Goal: Use online tool/utility: Use online tool/utility

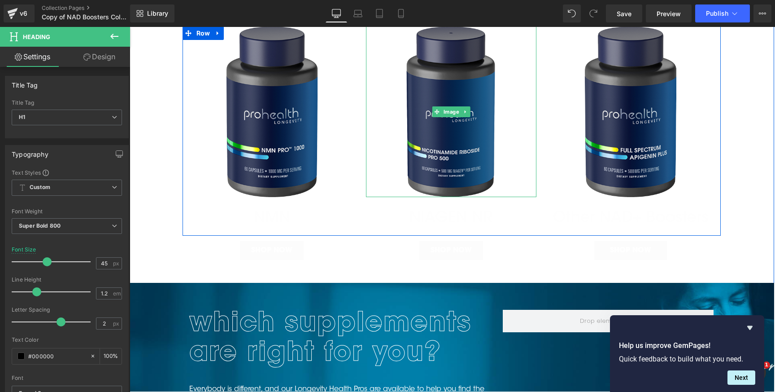
scroll to position [89, 0]
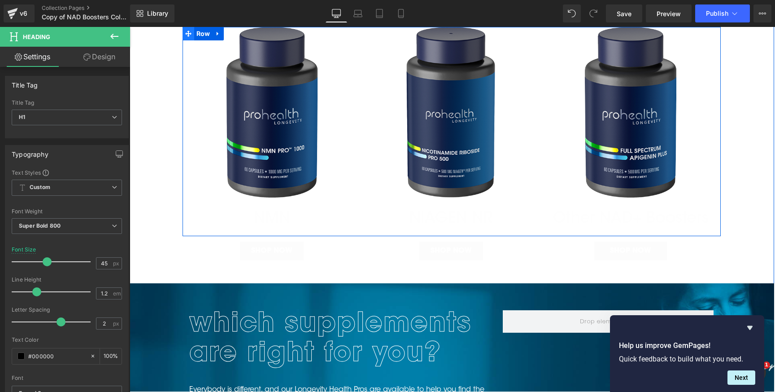
click at [187, 36] on icon at bounding box center [188, 33] width 6 height 7
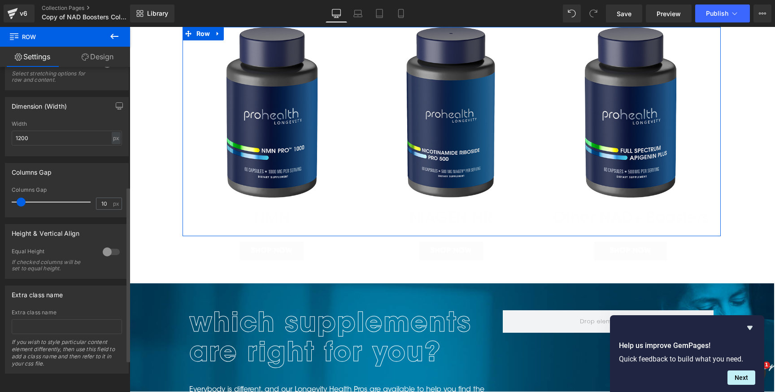
scroll to position [0, 0]
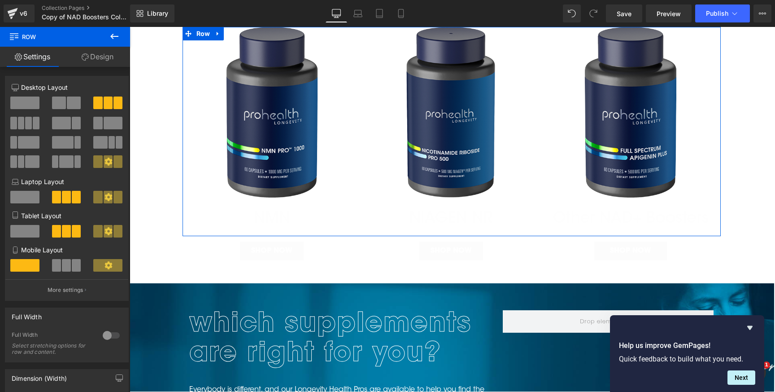
click at [90, 54] on link "Design" at bounding box center [97, 57] width 65 height 20
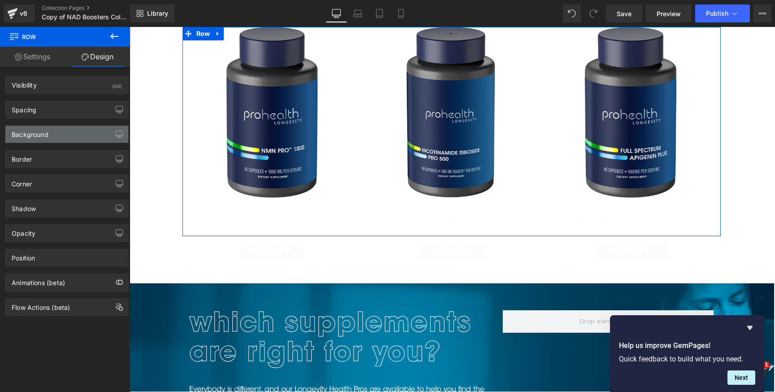
click at [63, 131] on div "Background" at bounding box center [66, 134] width 123 height 17
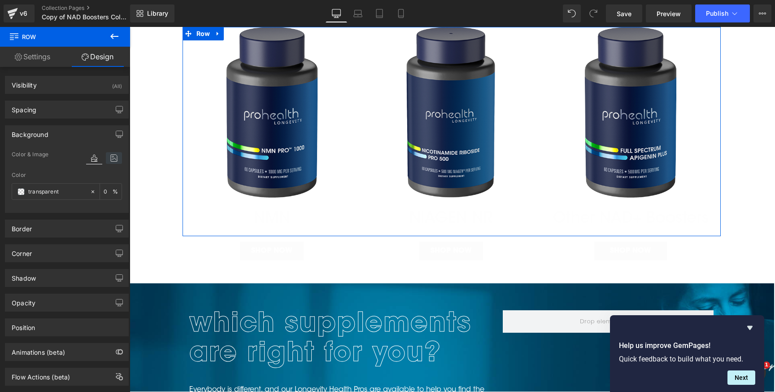
click at [110, 156] on icon at bounding box center [114, 158] width 16 height 12
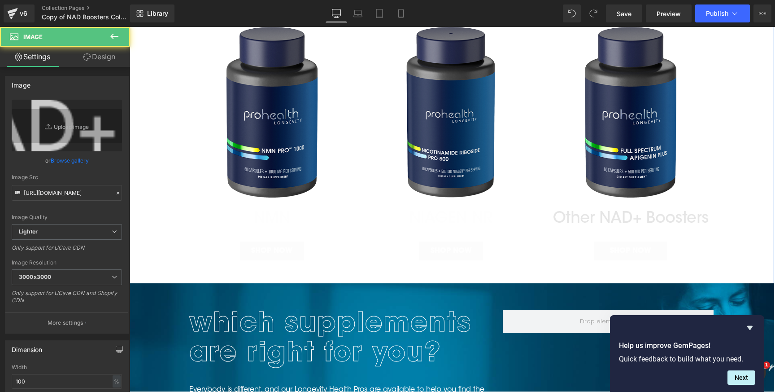
click at [599, 218] on img at bounding box center [630, 216] width 170 height 11
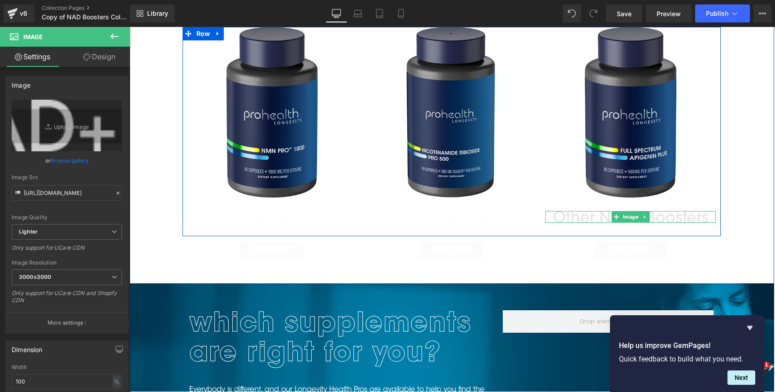
click at [586, 217] on img at bounding box center [630, 216] width 170 height 11
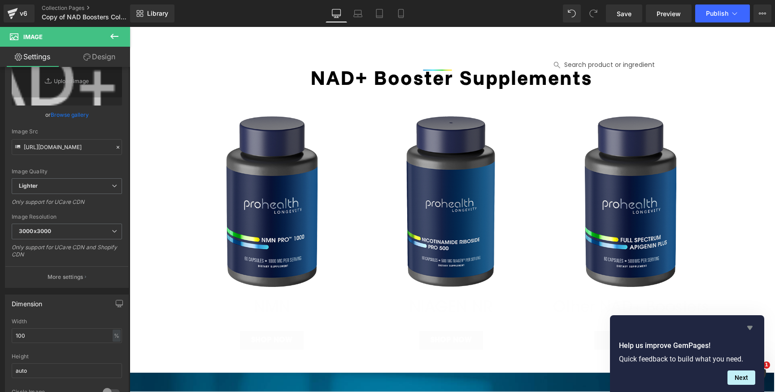
click at [750, 326] on icon "Hide survey" at bounding box center [749, 328] width 5 height 4
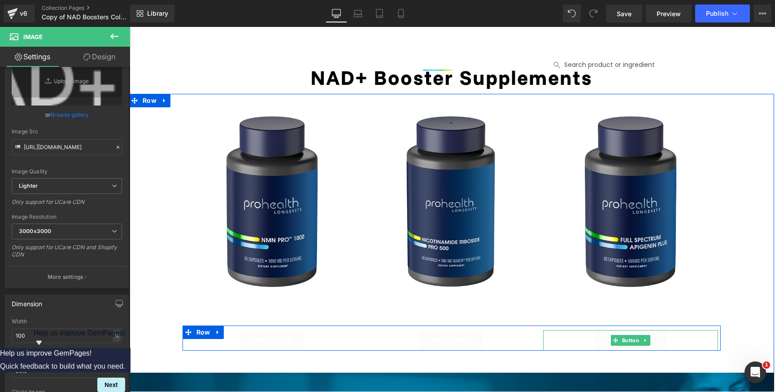
click at [671, 340] on div "SHOP NOW" at bounding box center [630, 340] width 175 height 21
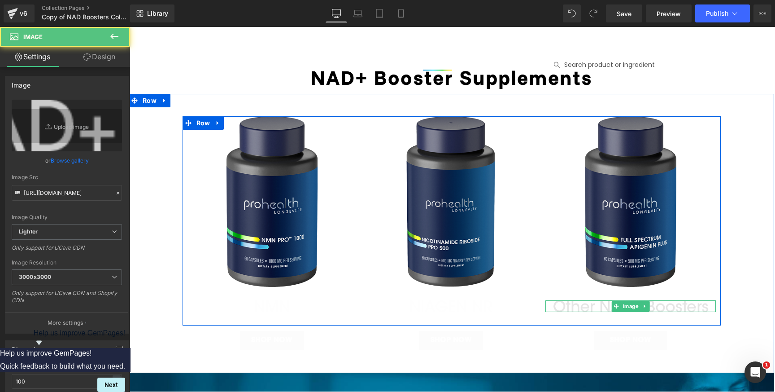
click at [665, 305] on img at bounding box center [630, 305] width 170 height 11
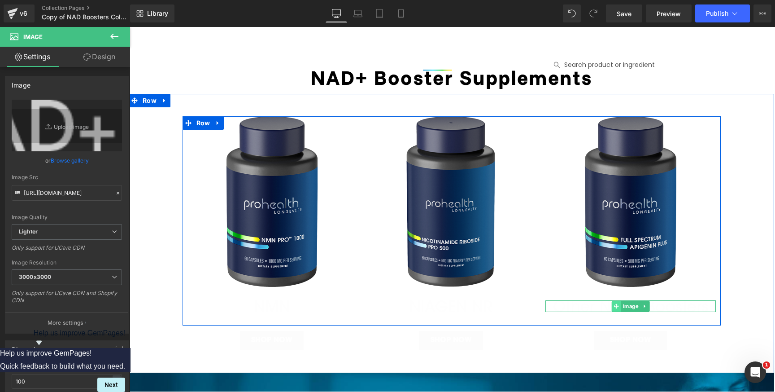
click at [617, 308] on icon at bounding box center [616, 305] width 5 height 5
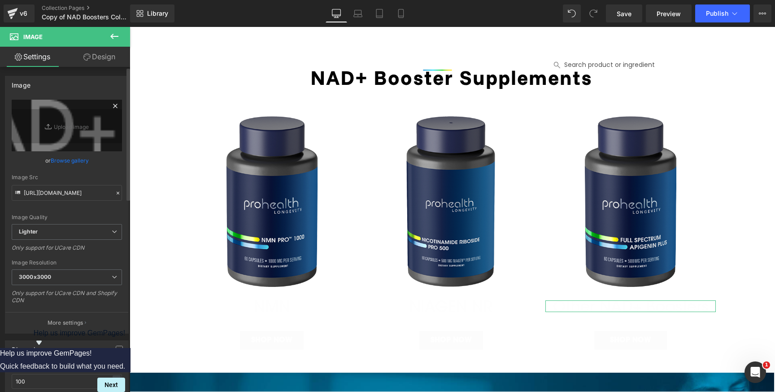
click at [113, 104] on icon at bounding box center [115, 105] width 11 height 11
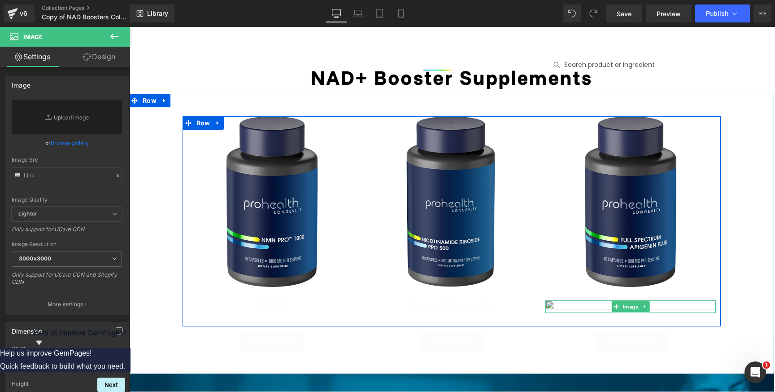
click at [593, 305] on img at bounding box center [630, 306] width 170 height 13
click at [645, 306] on icon at bounding box center [644, 306] width 1 height 3
click at [650, 305] on icon at bounding box center [649, 306] width 5 height 5
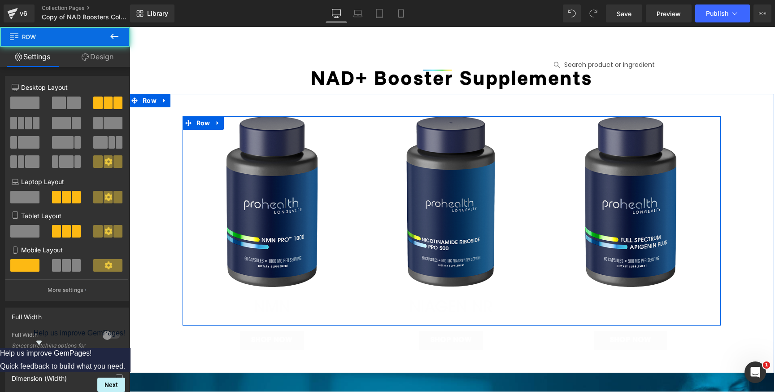
click at [618, 303] on div "Image Image SHOP NOW Button Image Image SHOP NOW Button Image SHOP NOW Button R…" at bounding box center [452, 220] width 538 height 209
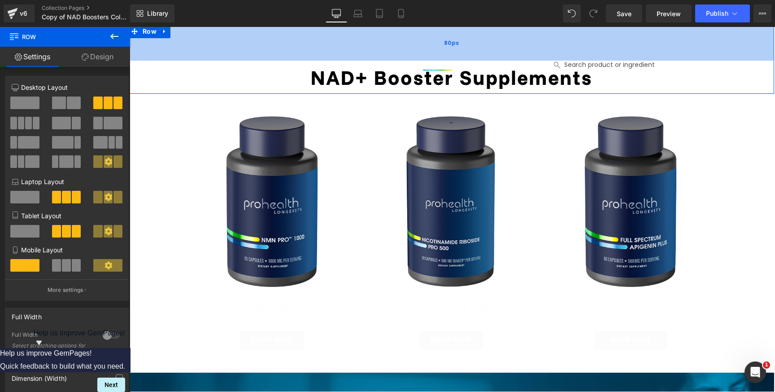
click at [166, 60] on div "80px" at bounding box center [451, 43] width 645 height 36
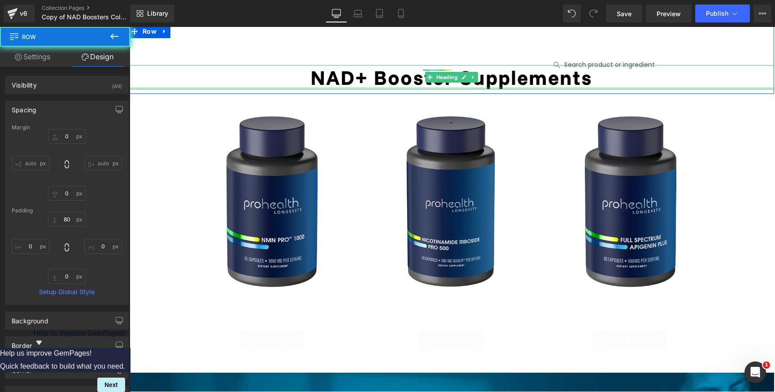
click at [147, 87] on div at bounding box center [451, 88] width 645 height 2
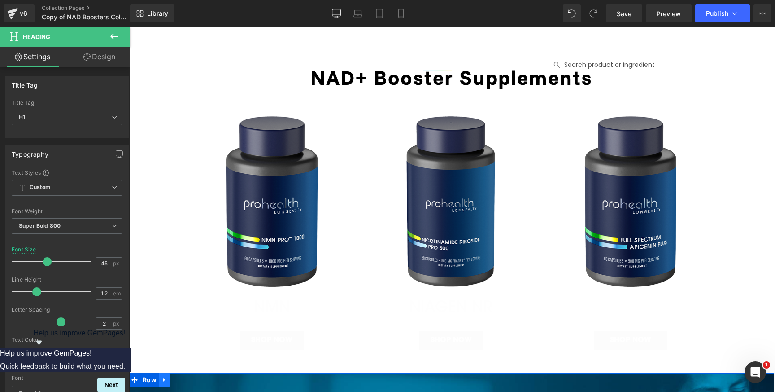
click at [166, 379] on icon at bounding box center [164, 379] width 6 height 7
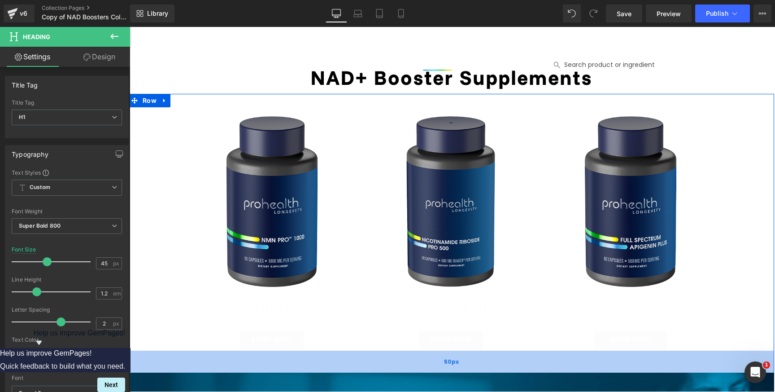
click at [205, 366] on div "50px" at bounding box center [451, 361] width 645 height 22
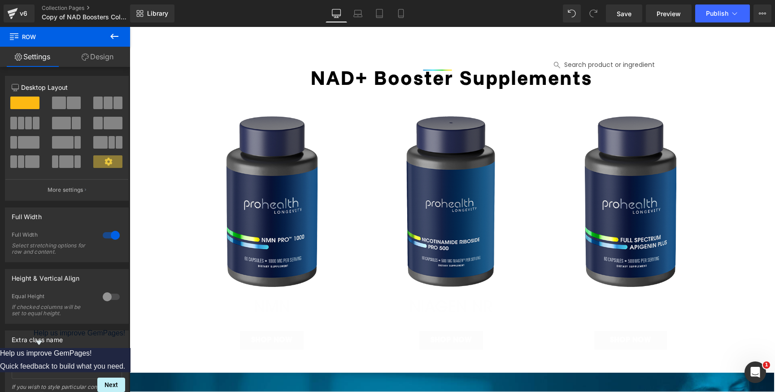
click at [113, 38] on icon at bounding box center [114, 36] width 8 height 5
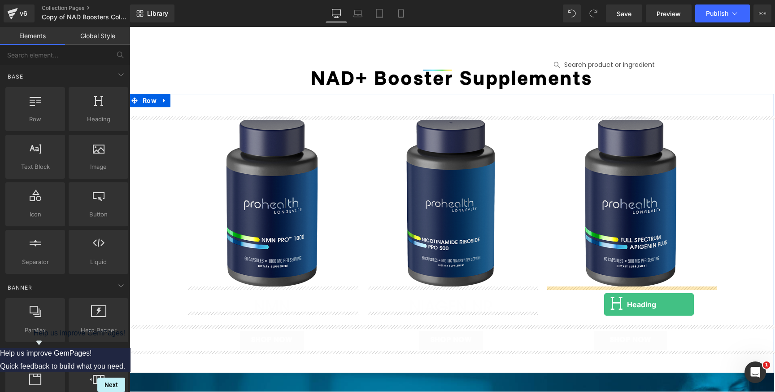
drag, startPoint x: 215, startPoint y: 145, endPoint x: 604, endPoint y: 304, distance: 420.0
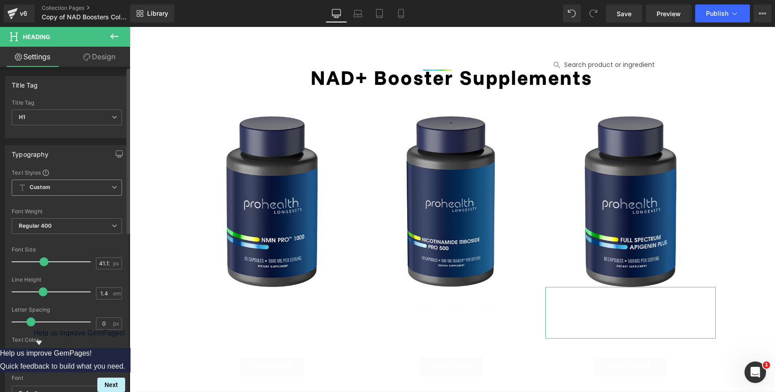
click at [52, 185] on span "Custom Setup Global Style" at bounding box center [67, 187] width 110 height 16
click at [43, 182] on span "Custom Setup Global Style" at bounding box center [65, 187] width 107 height 16
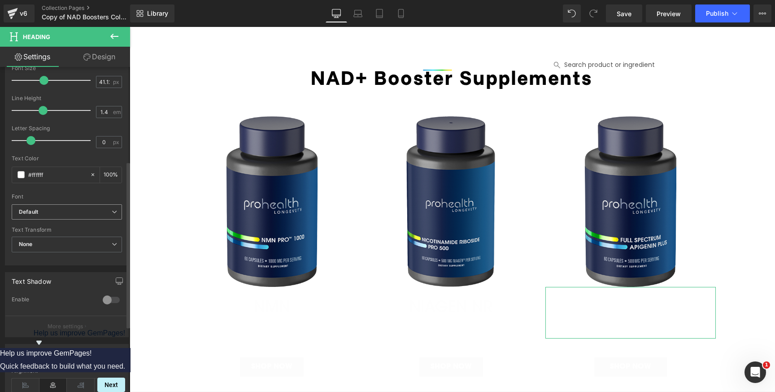
scroll to position [188, 0]
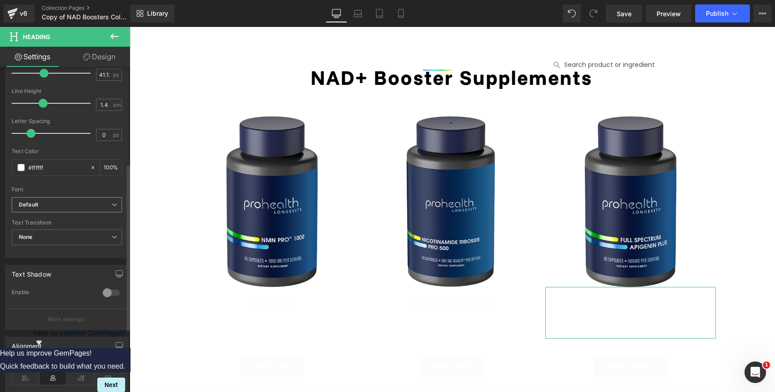
click at [63, 204] on b "Default" at bounding box center [65, 205] width 93 height 8
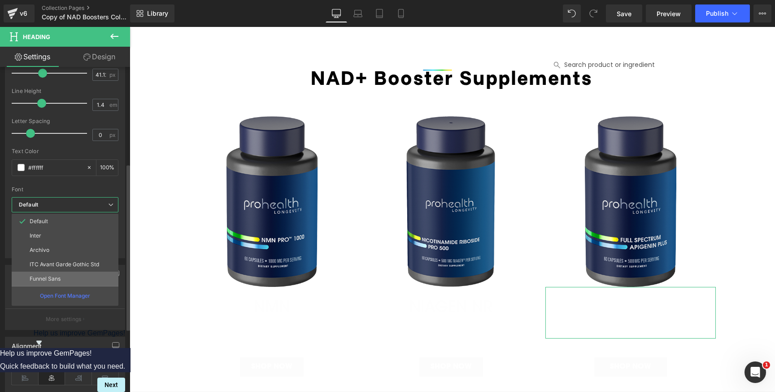
click at [57, 276] on p "Funnel Sans" at bounding box center [45, 278] width 31 height 6
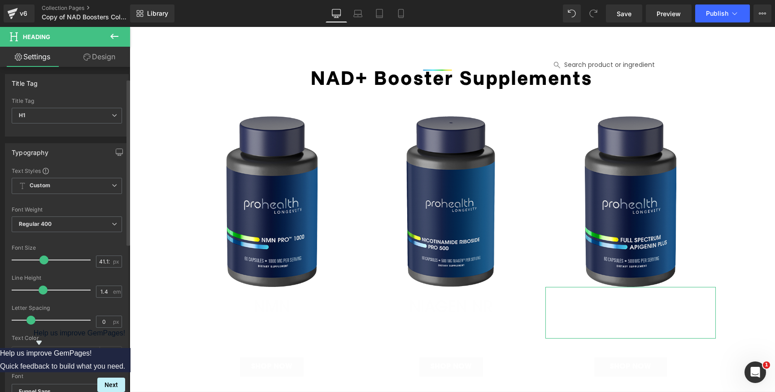
scroll to position [0, 0]
click at [95, 191] on span "Custom Setup Global Style" at bounding box center [67, 187] width 110 height 16
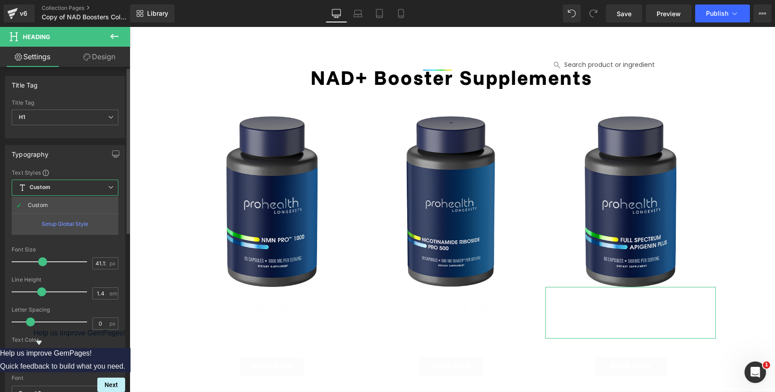
click at [95, 191] on span "Custom Setup Global Style" at bounding box center [65, 187] width 107 height 16
click at [98, 185] on span "Custom Setup Global Style" at bounding box center [67, 187] width 110 height 16
click at [77, 222] on div "Setup Global Style" at bounding box center [65, 223] width 107 height 21
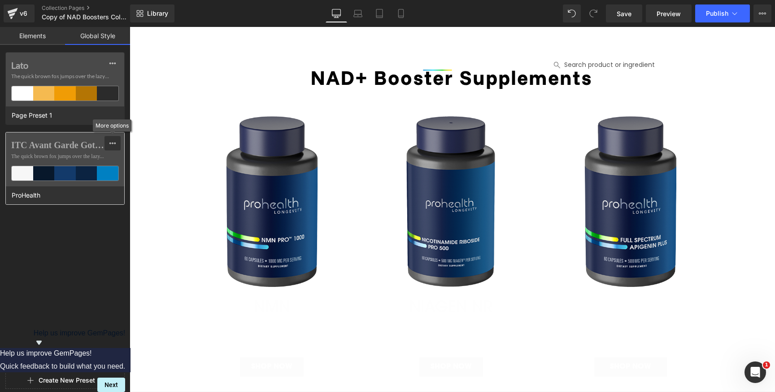
click at [116, 142] on icon at bounding box center [112, 142] width 7 height 7
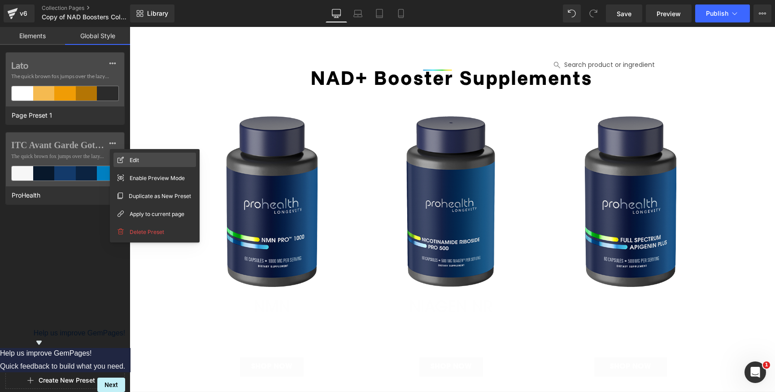
click at [148, 161] on div "Edit" at bounding box center [154, 159] width 83 height 14
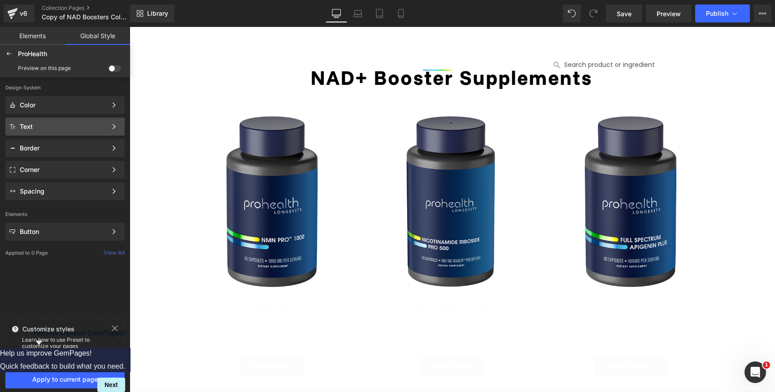
click at [59, 128] on div "Text" at bounding box center [63, 126] width 87 height 7
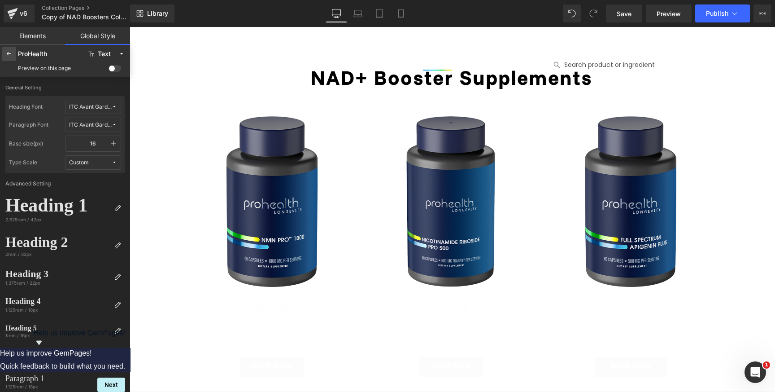
click at [9, 54] on icon at bounding box center [8, 53] width 7 height 7
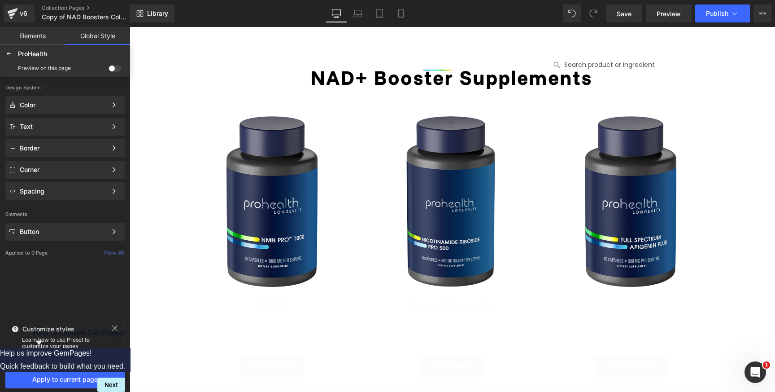
click at [9, 54] on icon at bounding box center [8, 53] width 7 height 7
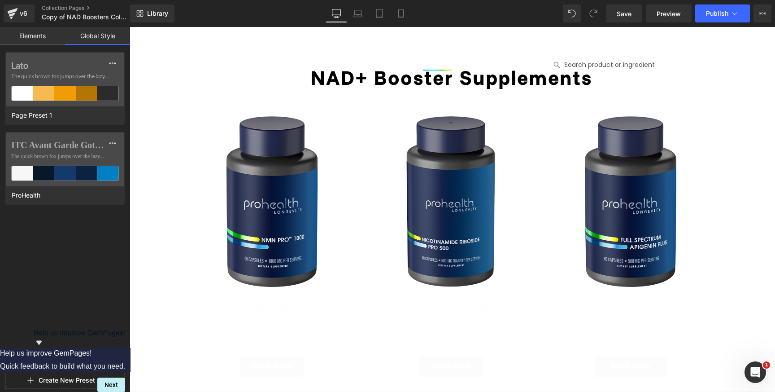
click at [94, 375] on button "Create New Preset" at bounding box center [67, 379] width 57 height 19
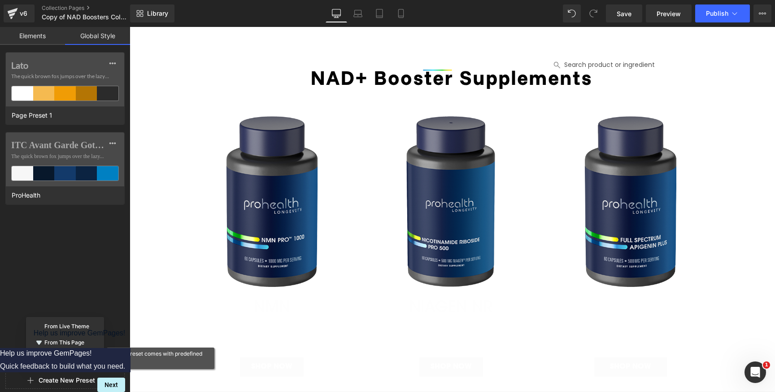
click at [65, 358] on div "New Preset" at bounding box center [65, 358] width 74 height 14
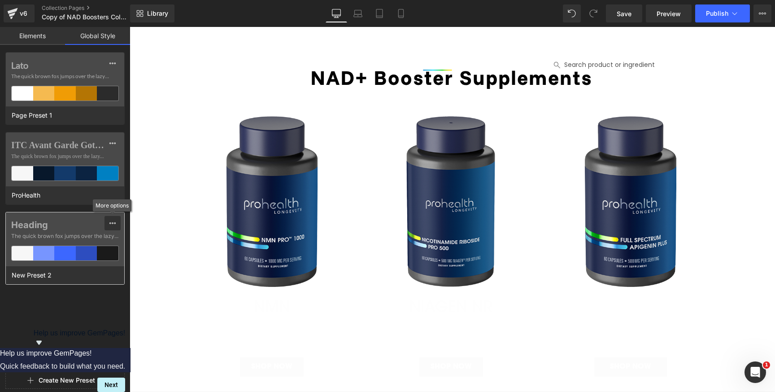
click at [113, 220] on icon at bounding box center [112, 222] width 7 height 7
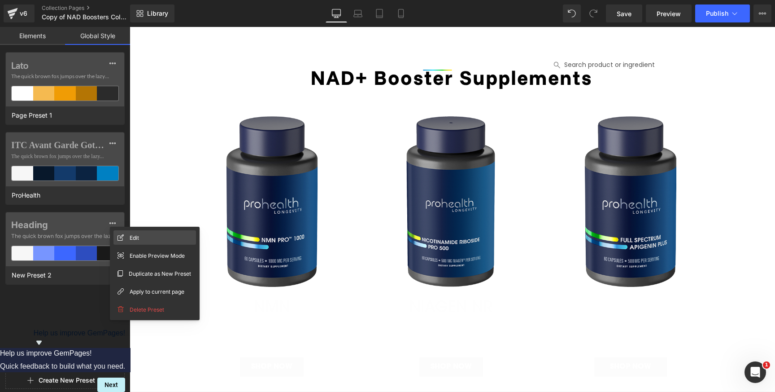
click at [139, 240] on div "Edit" at bounding box center [154, 237] width 83 height 14
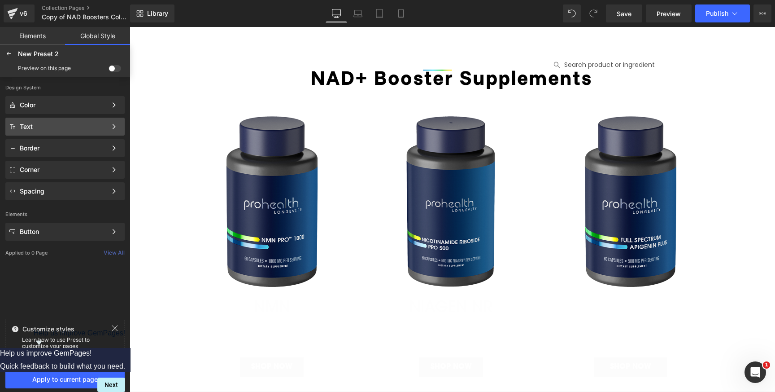
click at [48, 121] on div "Text Color Style Define a color palette and apply it to your pages 1 of 3 Next" at bounding box center [64, 127] width 119 height 18
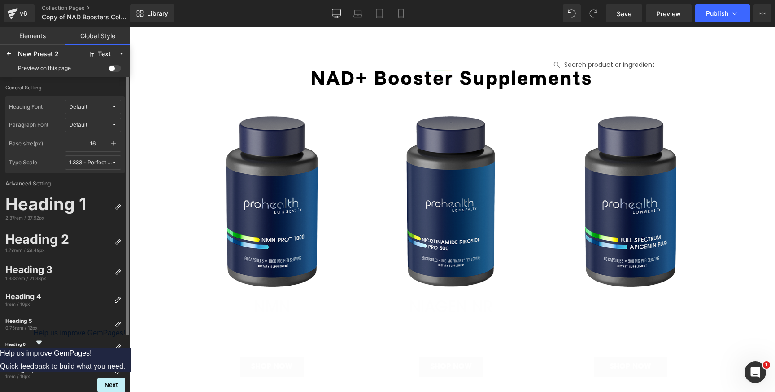
click at [104, 104] on span "Default" at bounding box center [90, 107] width 43 height 7
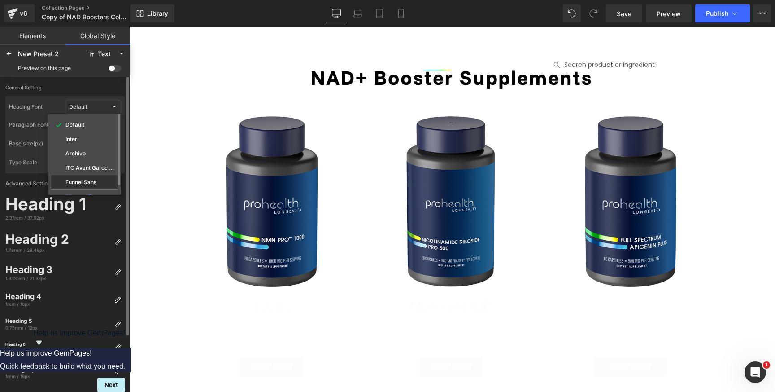
click at [90, 181] on label "Funnel Sans" at bounding box center [80, 182] width 31 height 6
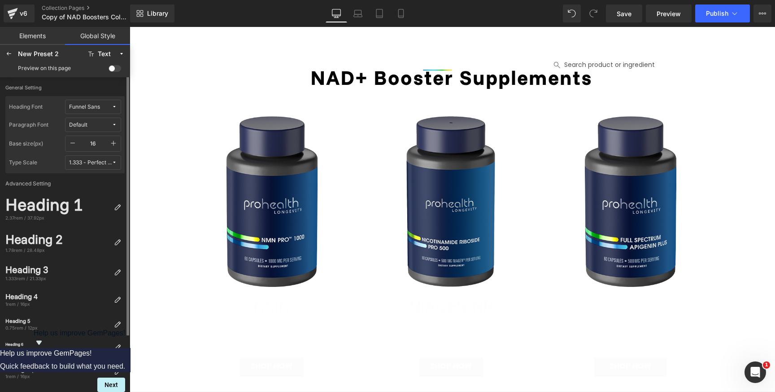
click at [91, 120] on button "Default" at bounding box center [93, 125] width 56 height 14
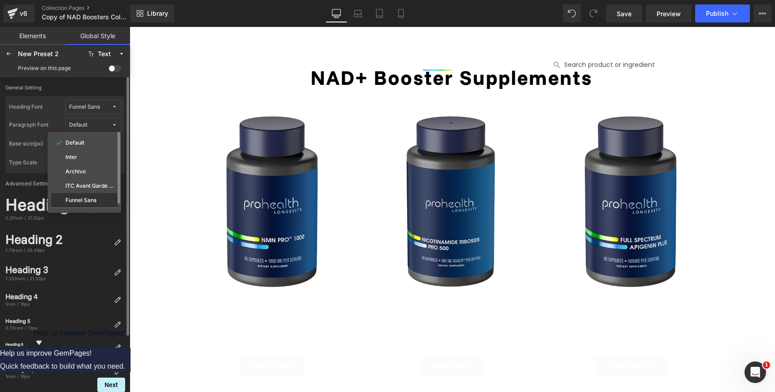
click at [101, 199] on div "Funnel Sans" at bounding box center [84, 199] width 63 height 7
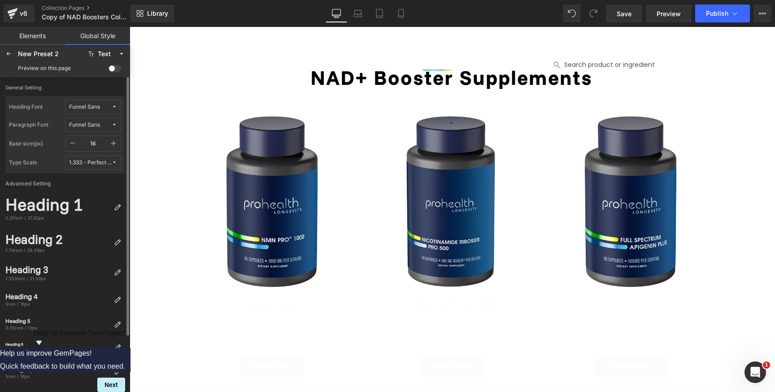
click at [110, 122] on span "Funnel Sans" at bounding box center [90, 125] width 43 height 7
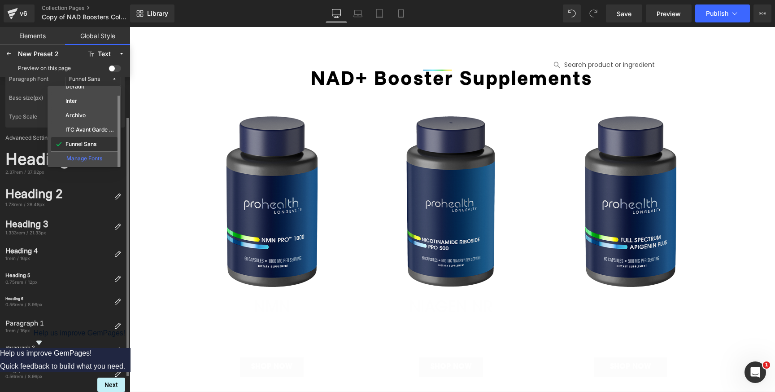
scroll to position [63, 0]
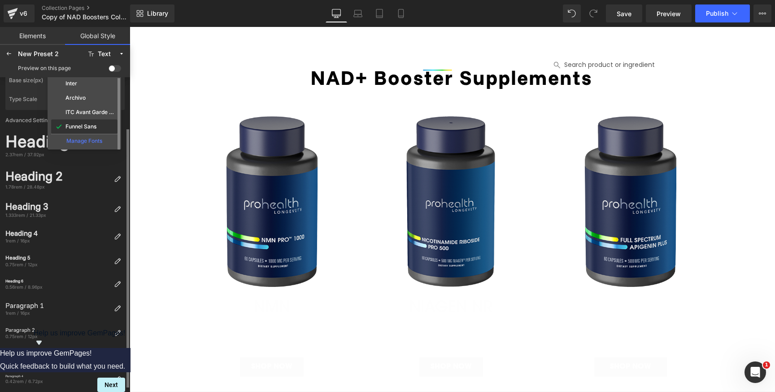
click at [75, 128] on label "Funnel Sans" at bounding box center [80, 126] width 31 height 6
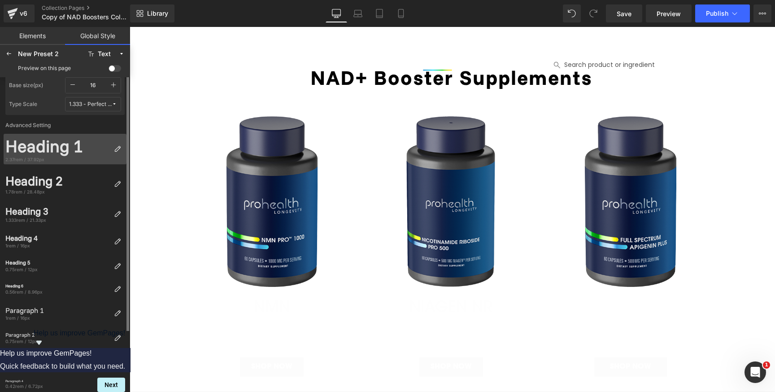
scroll to position [67, 0]
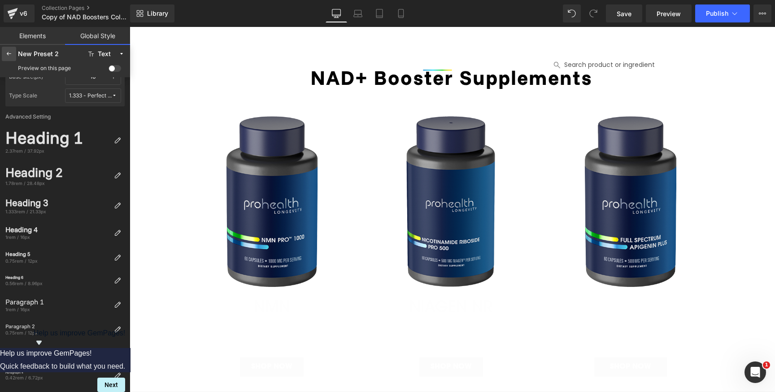
click at [8, 56] on icon at bounding box center [8, 53] width 7 height 7
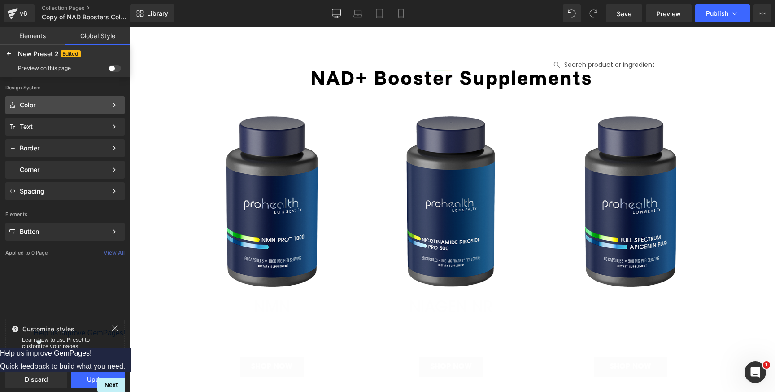
click at [53, 106] on div "Color" at bounding box center [63, 104] width 87 height 7
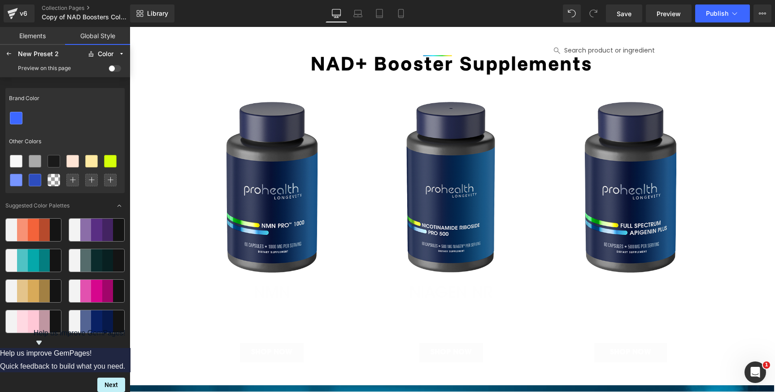
scroll to position [0, 0]
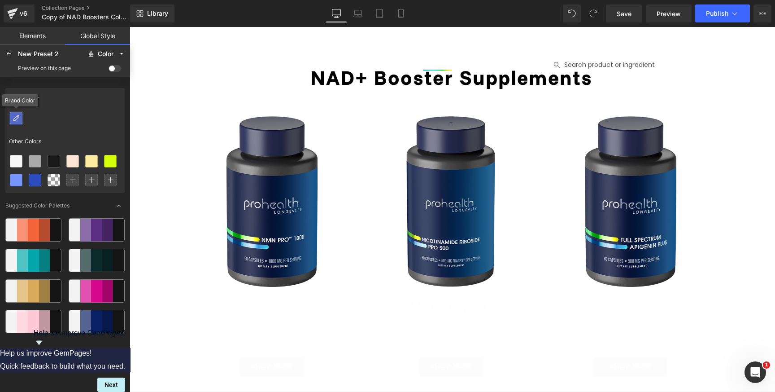
click at [19, 118] on icon at bounding box center [16, 117] width 7 height 7
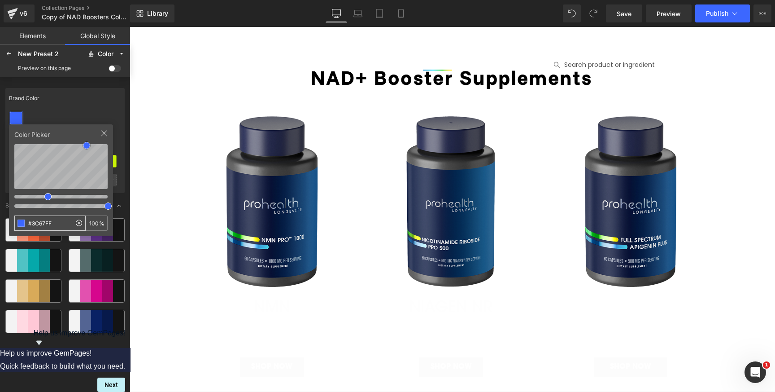
click at [61, 220] on input "#3C67FF" at bounding box center [43, 223] width 56 height 14
type input "#113B8C"
click at [104, 134] on icon at bounding box center [103, 133] width 7 height 7
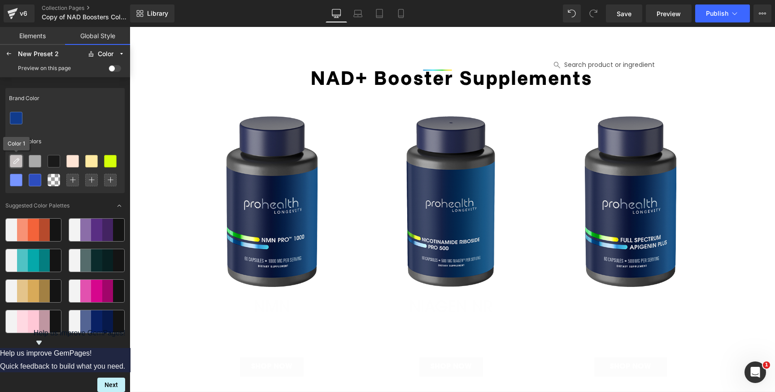
click at [18, 159] on icon at bounding box center [16, 160] width 7 height 7
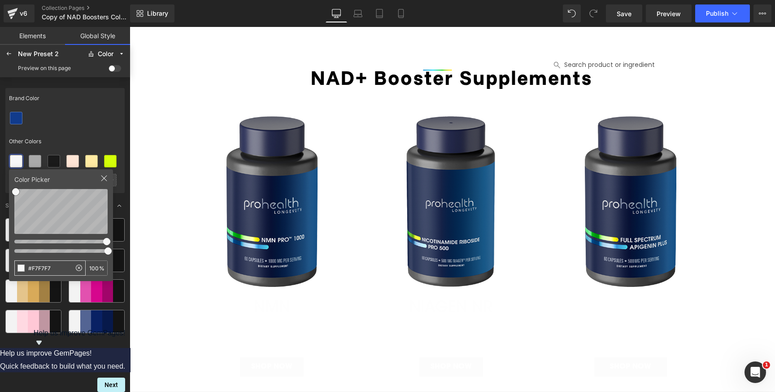
click at [60, 264] on input "#F7F7F7" at bounding box center [43, 268] width 56 height 14
click at [59, 270] on input "#F7F7F7" at bounding box center [43, 268] width 56 height 14
type input "#016BFF"
click at [106, 176] on icon at bounding box center [103, 177] width 7 height 7
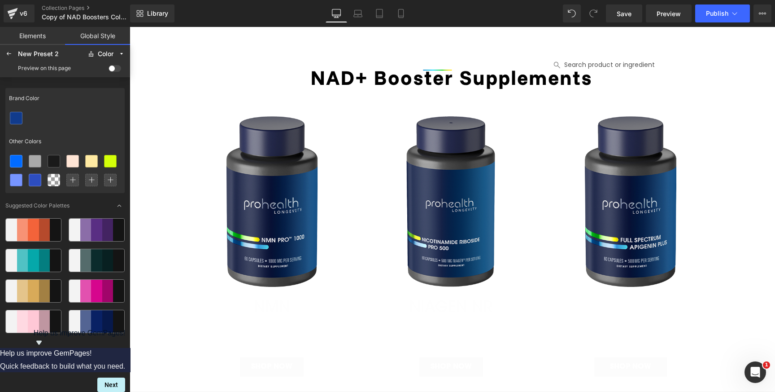
click at [23, 114] on div at bounding box center [64, 118] width 119 height 19
click at [34, 161] on icon at bounding box center [34, 160] width 7 height 7
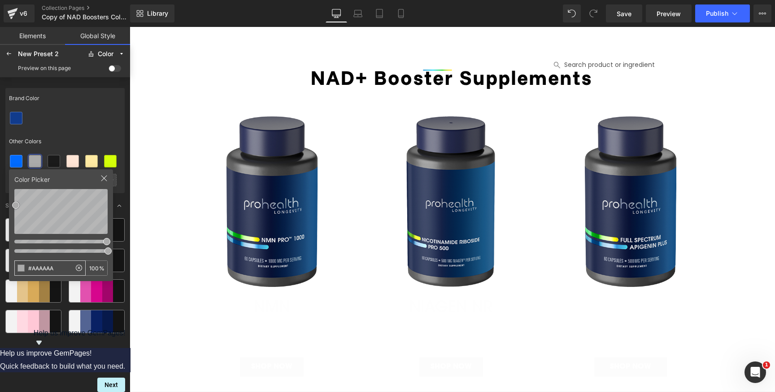
click at [65, 267] on input "#AAAAAA" at bounding box center [43, 268] width 56 height 14
type input "#1EC1F7"
click at [104, 179] on icon at bounding box center [103, 177] width 7 height 7
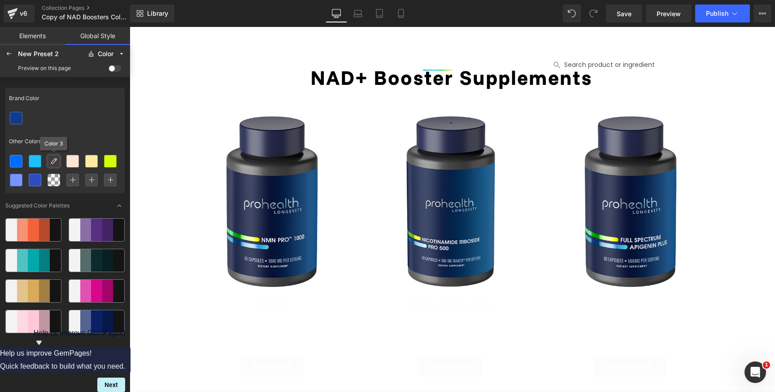
click at [54, 164] on icon at bounding box center [53, 160] width 7 height 7
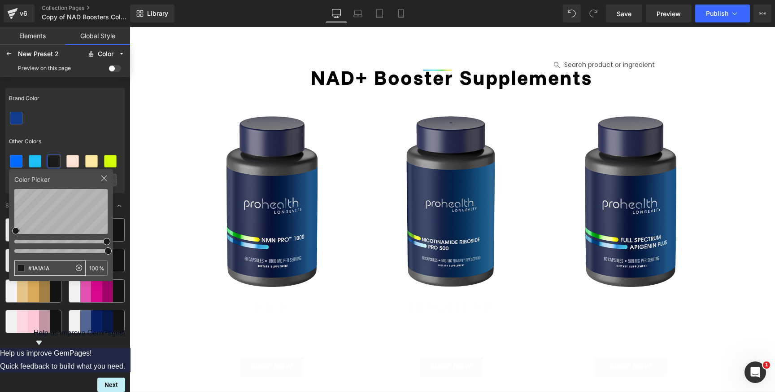
click at [63, 265] on input "#1A1A1A" at bounding box center [43, 268] width 56 height 14
type input "#FAF86A"
click at [102, 180] on icon at bounding box center [104, 178] width 6 height 6
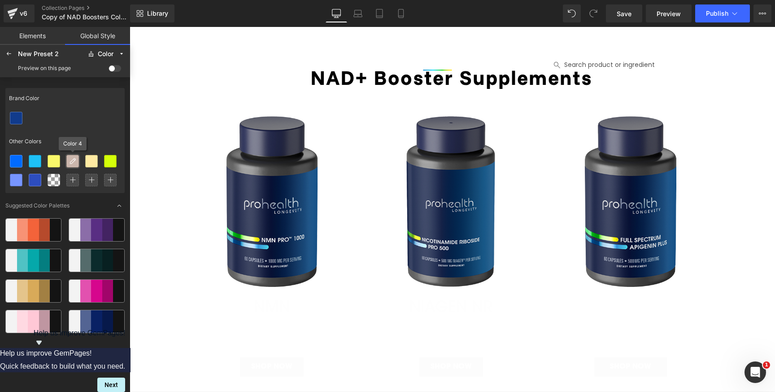
click at [74, 160] on icon at bounding box center [72, 160] width 7 height 7
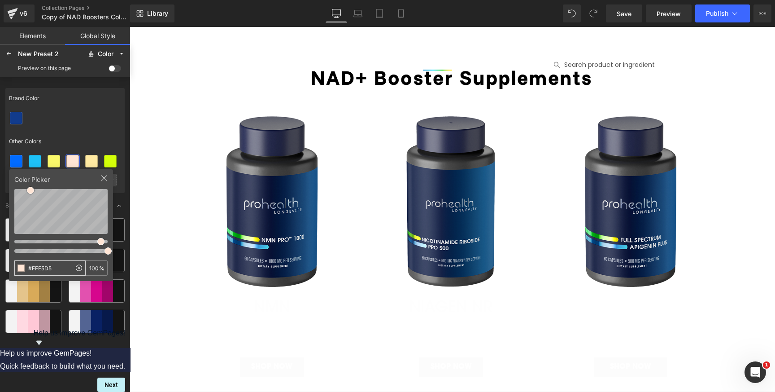
click at [61, 268] on input "#FFE5D5" at bounding box center [43, 268] width 56 height 14
type input "#038F4B"
click at [103, 183] on div at bounding box center [103, 181] width 7 height 14
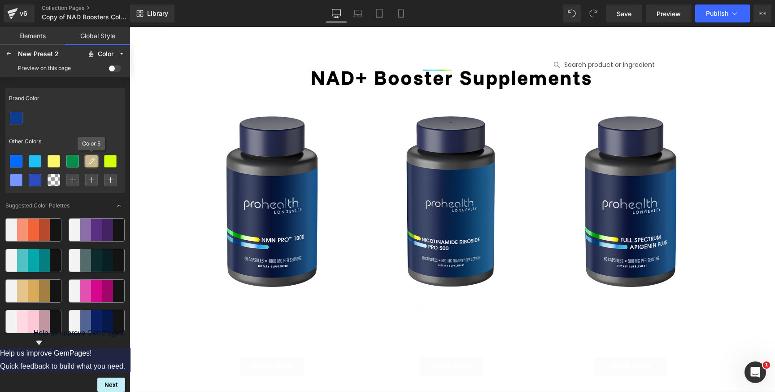
click at [92, 165] on div at bounding box center [92, 161] width 12 height 12
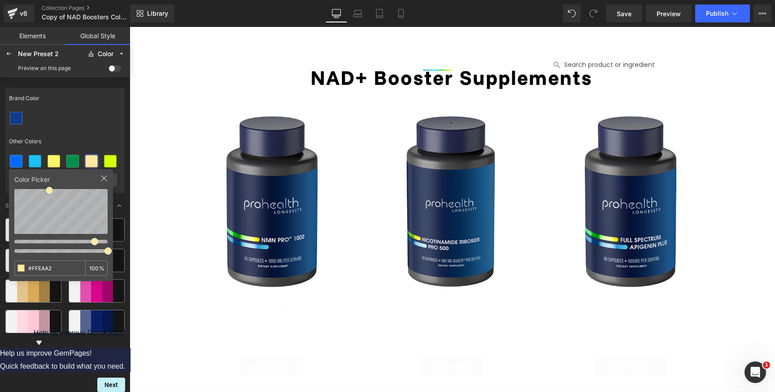
click at [105, 177] on icon at bounding box center [103, 177] width 7 height 7
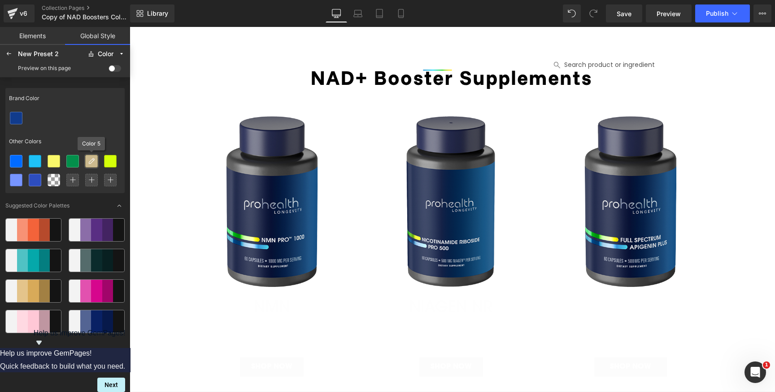
click at [91, 162] on icon at bounding box center [91, 160] width 7 height 7
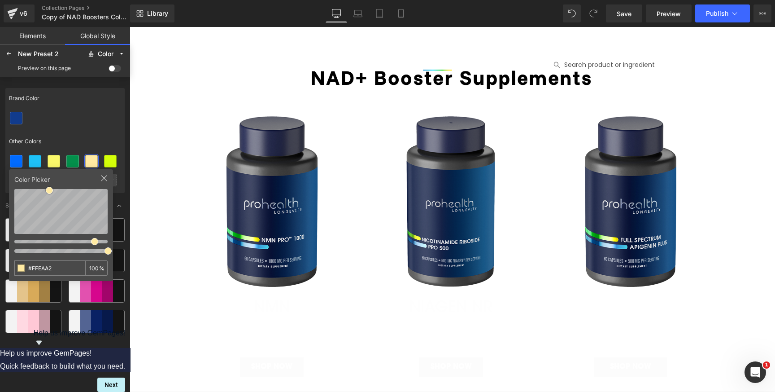
click at [106, 175] on icon at bounding box center [103, 177] width 7 height 7
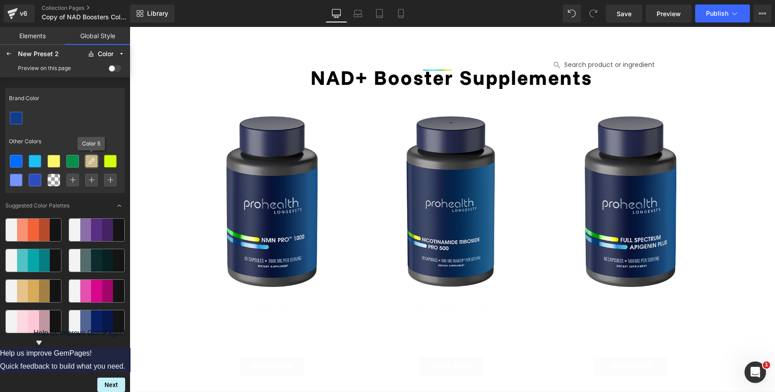
click at [90, 162] on icon at bounding box center [91, 160] width 7 height 7
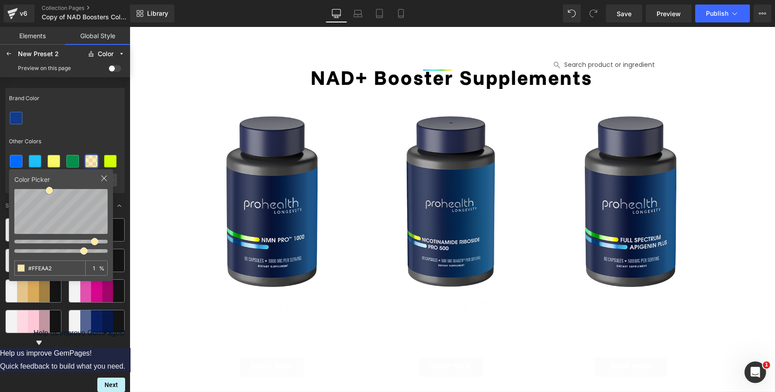
type input "0"
drag, startPoint x: 99, startPoint y: 252, endPoint x: 3, endPoint y: 261, distance: 96.4
click at [5, 261] on div "Brand Color Other Colors Color Picker #FFEAA2 0 % Suggested Color Palettes" at bounding box center [64, 237] width 119 height 306
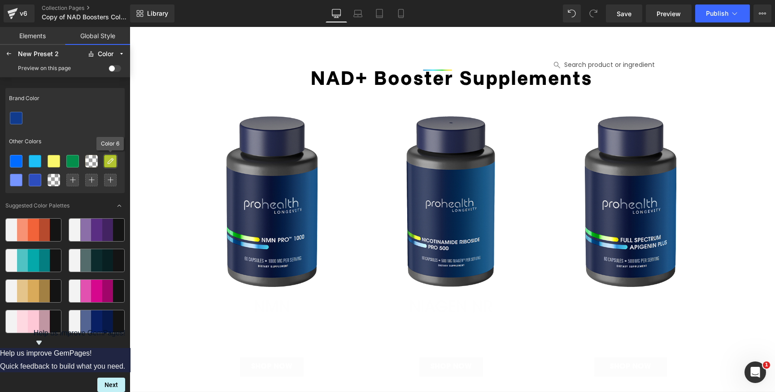
click at [109, 163] on icon at bounding box center [110, 160] width 7 height 7
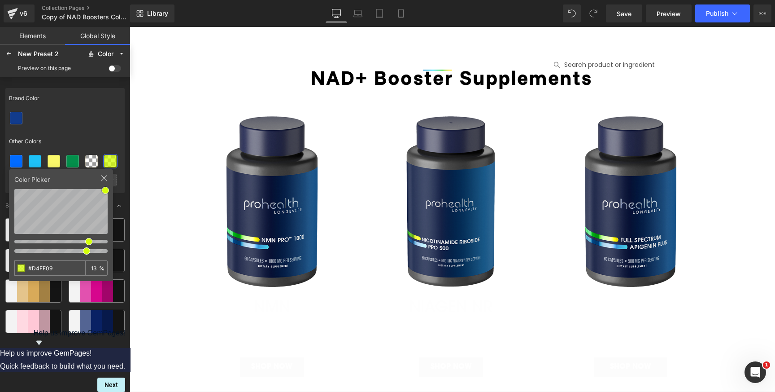
type input "0"
drag, startPoint x: 106, startPoint y: 252, endPoint x: 3, endPoint y: 246, distance: 103.3
click at [5, 246] on div "Brand Color Other Colors Color Picker #D4FF09 0 % Suggested Color Palettes" at bounding box center [64, 237] width 119 height 306
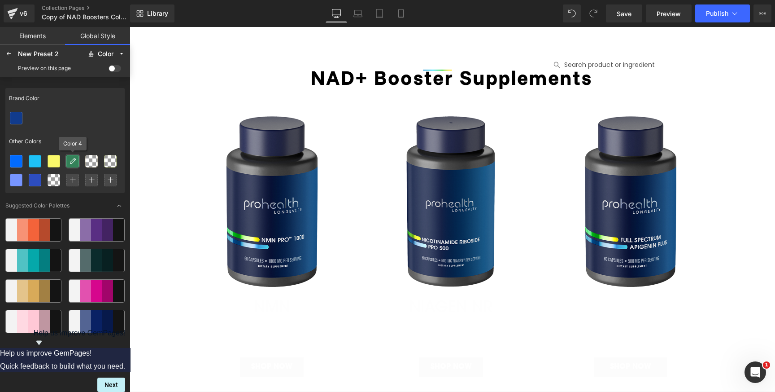
click at [71, 161] on icon at bounding box center [72, 160] width 7 height 7
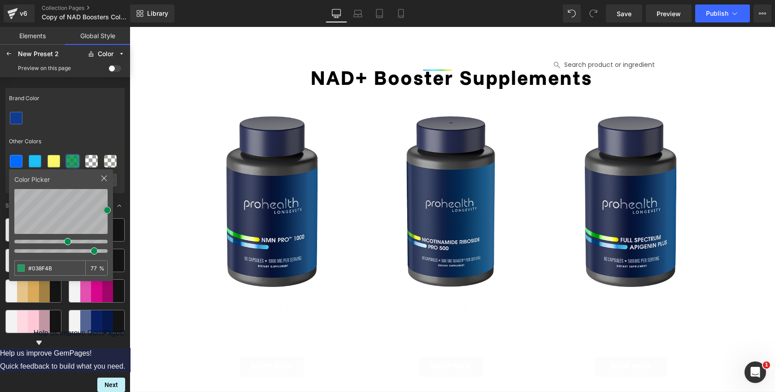
type input "0"
drag, startPoint x: 107, startPoint y: 250, endPoint x: 3, endPoint y: 249, distance: 104.0
click at [5, 249] on div "Brand Color Other Colors Color Picker #038F4B 0 % Suggested Color Palettes" at bounding box center [64, 237] width 119 height 306
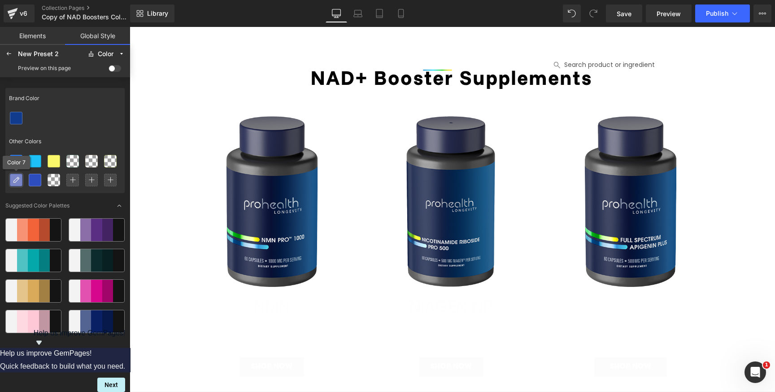
click at [16, 180] on icon at bounding box center [16, 179] width 7 height 7
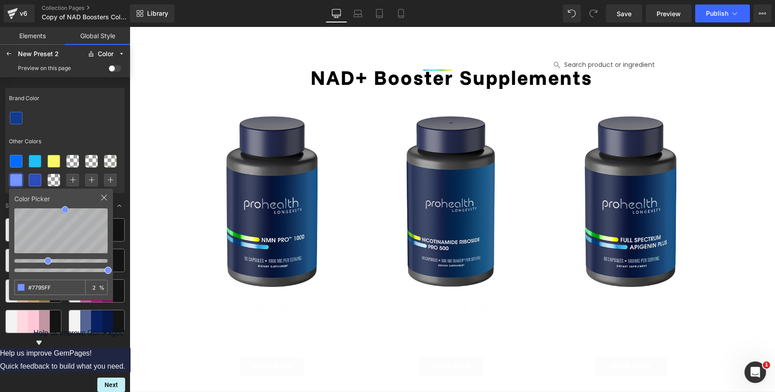
type input "0"
drag, startPoint x: 108, startPoint y: 270, endPoint x: 12, endPoint y: 268, distance: 96.0
click at [12, 268] on div at bounding box center [14, 269] width 7 height 7
click at [30, 182] on div at bounding box center [35, 180] width 12 height 12
type input "0"
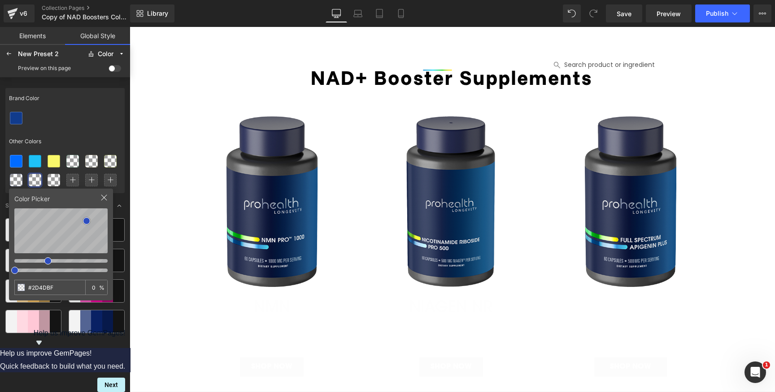
drag, startPoint x: 110, startPoint y: 269, endPoint x: 3, endPoint y: 265, distance: 107.2
click at [5, 265] on div "Brand Color Other Colors Color Picker #2D4DBF 0 % Suggested Color Palettes" at bounding box center [64, 237] width 119 height 306
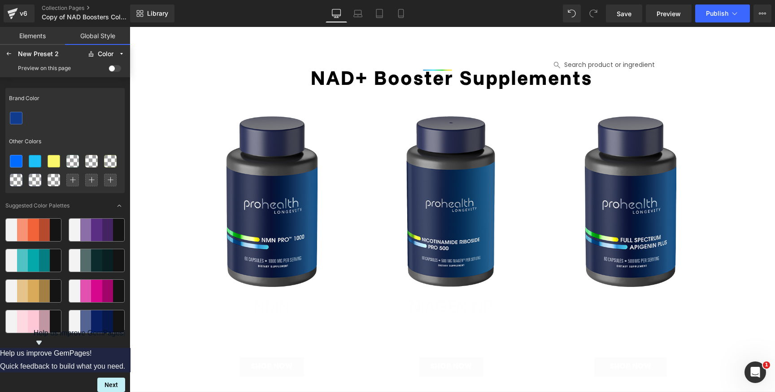
click at [114, 68] on span at bounding box center [115, 68] width 13 height 7
click at [109, 70] on input "checkbox" at bounding box center [109, 70] width 0 height 0
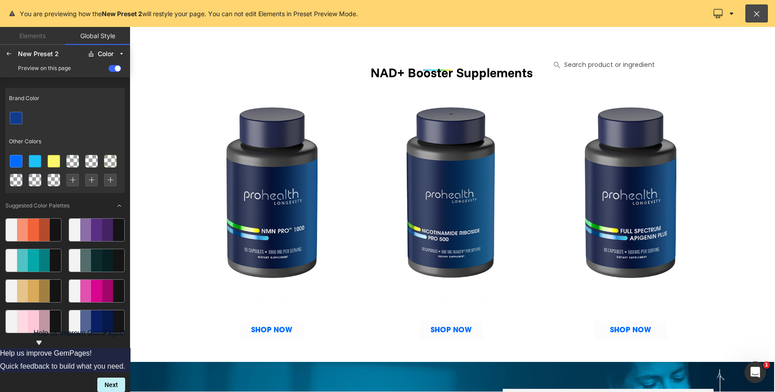
click at [120, 67] on span at bounding box center [115, 68] width 13 height 7
click at [109, 70] on input "checkbox" at bounding box center [109, 70] width 0 height 0
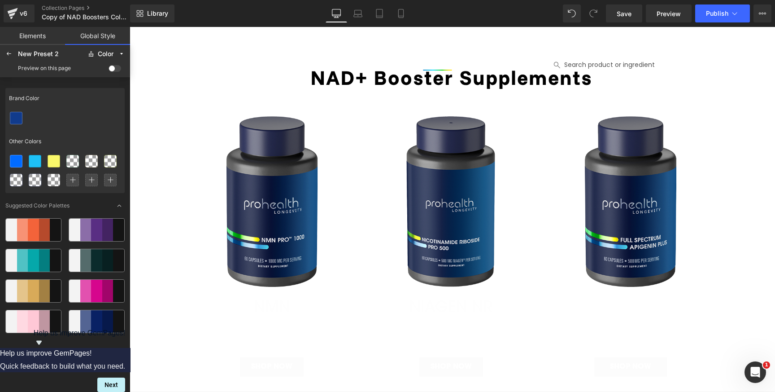
click at [49, 53] on div "New Preset 2" at bounding box center [50, 53] width 65 height 7
click at [12, 54] on icon at bounding box center [8, 53] width 7 height 7
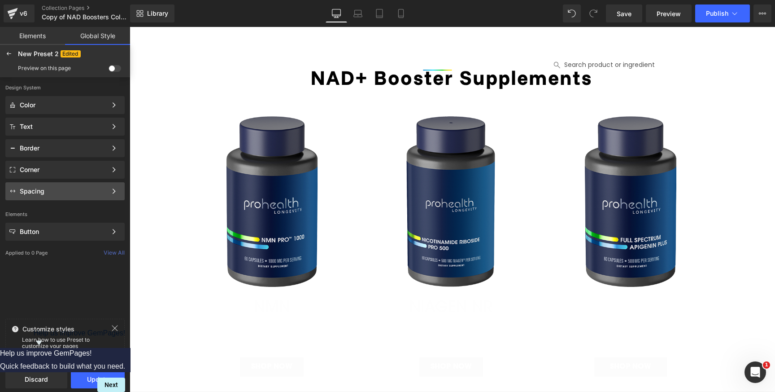
click at [61, 194] on div "Spacing" at bounding box center [63, 190] width 87 height 7
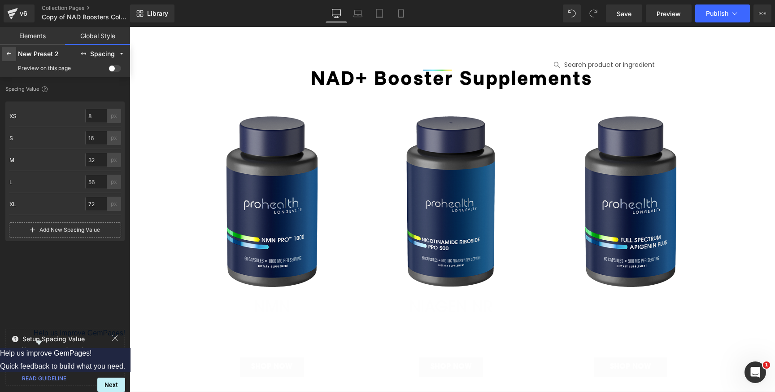
click at [10, 53] on icon at bounding box center [8, 53] width 7 height 7
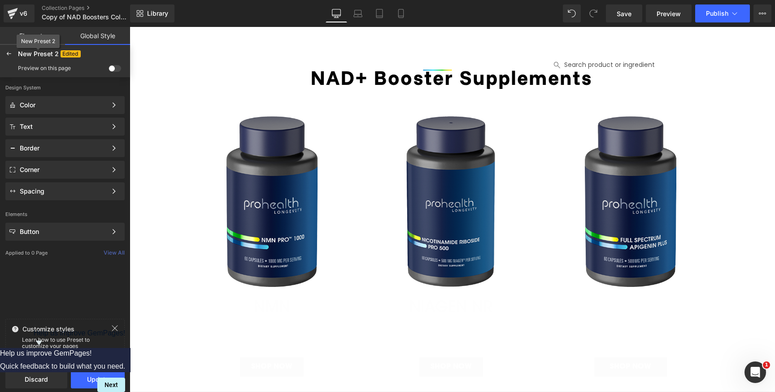
click at [36, 55] on span "New Preset 2" at bounding box center [38, 54] width 41 height 8
click at [97, 374] on button "Update" at bounding box center [98, 379] width 54 height 18
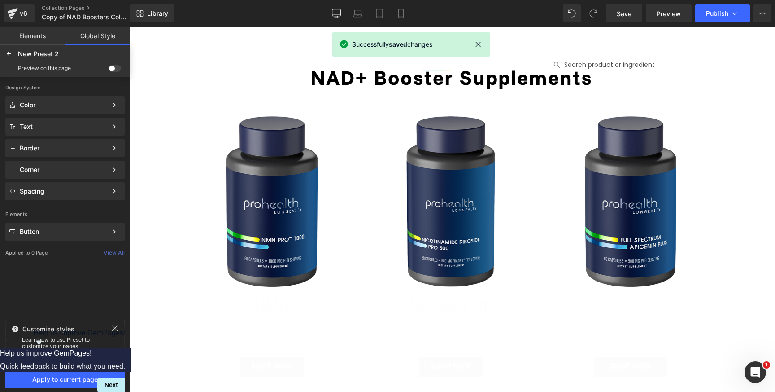
click at [47, 58] on div "New Preset 2 Edited" at bounding box center [65, 54] width 126 height 14
click at [12, 52] on icon at bounding box center [8, 53] width 7 height 7
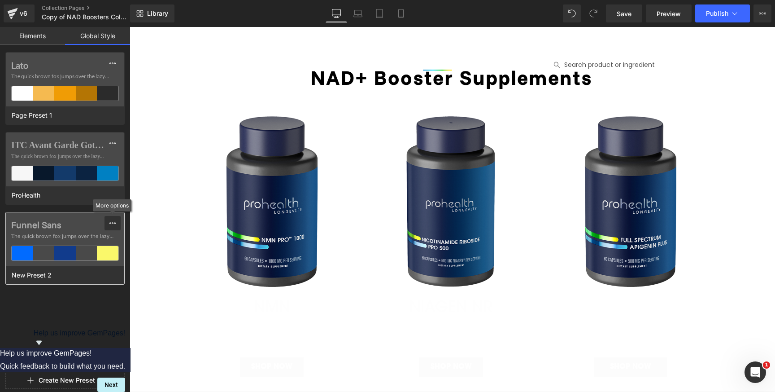
click at [118, 219] on button at bounding box center [112, 223] width 16 height 14
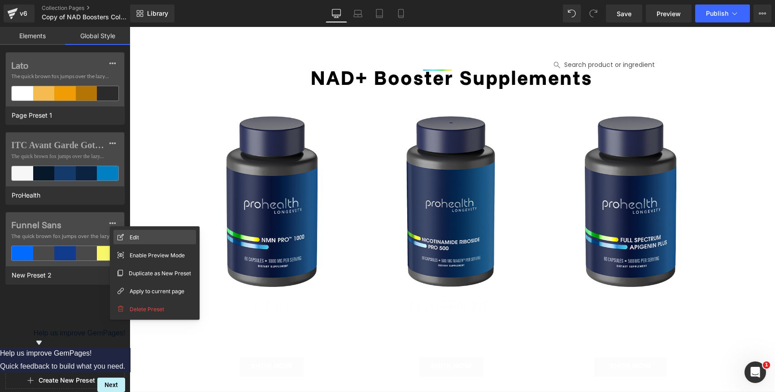
click at [148, 239] on div "Edit" at bounding box center [154, 237] width 83 height 14
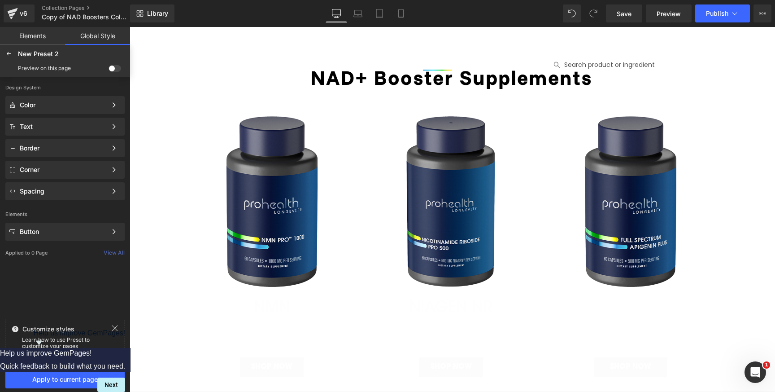
click at [53, 51] on span "New Preset 2" at bounding box center [38, 54] width 41 height 8
click at [59, 379] on span "Apply to current page" at bounding box center [65, 378] width 109 height 7
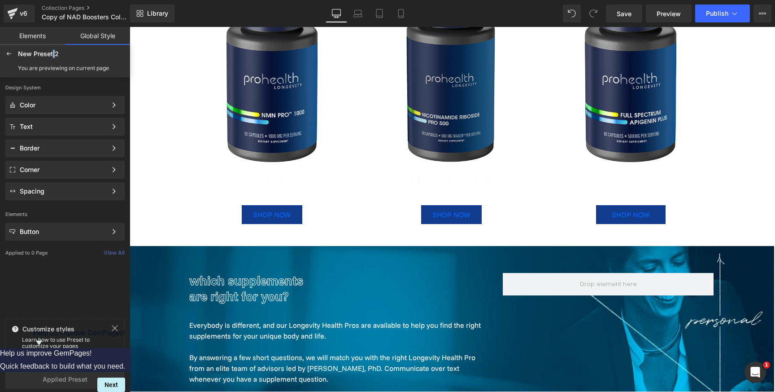
scroll to position [118, 0]
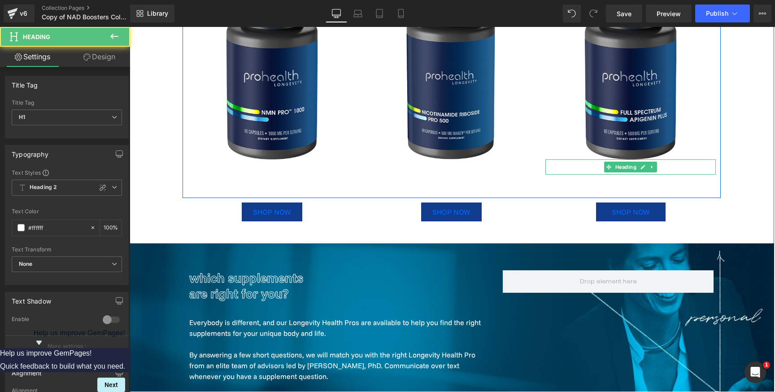
click at [588, 169] on h1 "Your heading text goes here" at bounding box center [630, 166] width 170 height 15
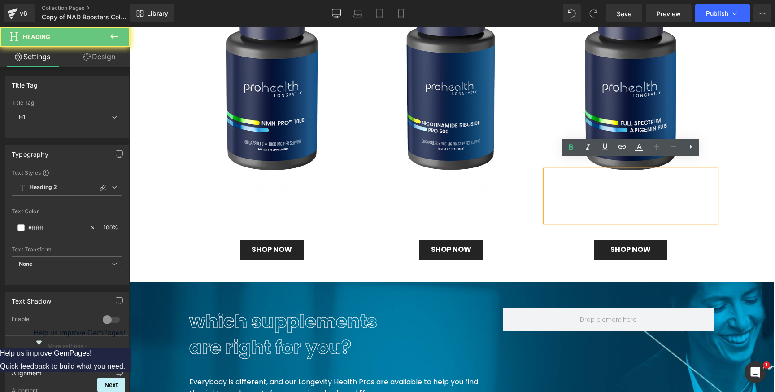
click at [588, 170] on h1 "Your heading text goes here" at bounding box center [630, 196] width 170 height 52
click at [611, 170] on h1 "Your heading text goes here" at bounding box center [630, 196] width 170 height 52
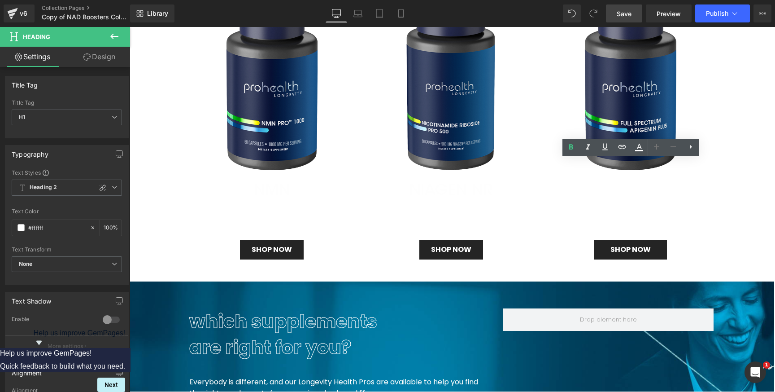
click at [633, 14] on link "Save" at bounding box center [624, 13] width 36 height 18
